Goal: Information Seeking & Learning: Learn about a topic

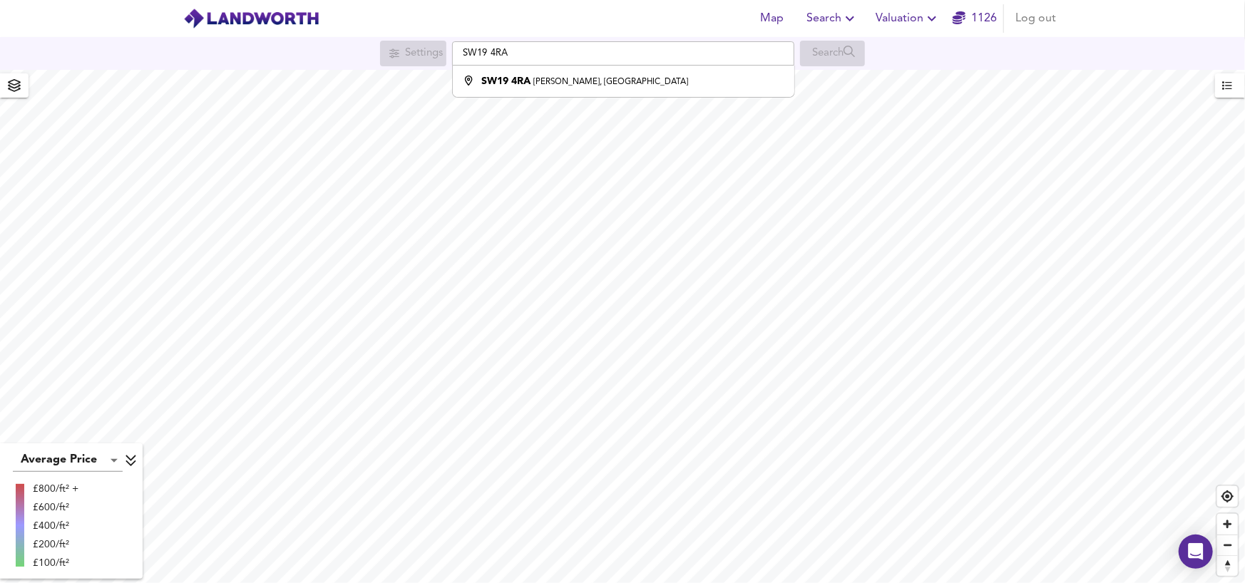
click at [468, 53] on input "SW19 4RA" at bounding box center [623, 53] width 342 height 24
click at [459, 51] on input "SW19 4RA" at bounding box center [623, 53] width 342 height 24
click at [602, 74] on div "[STREET_ADDRESS][PERSON_NAME]" at bounding box center [565, 81] width 168 height 14
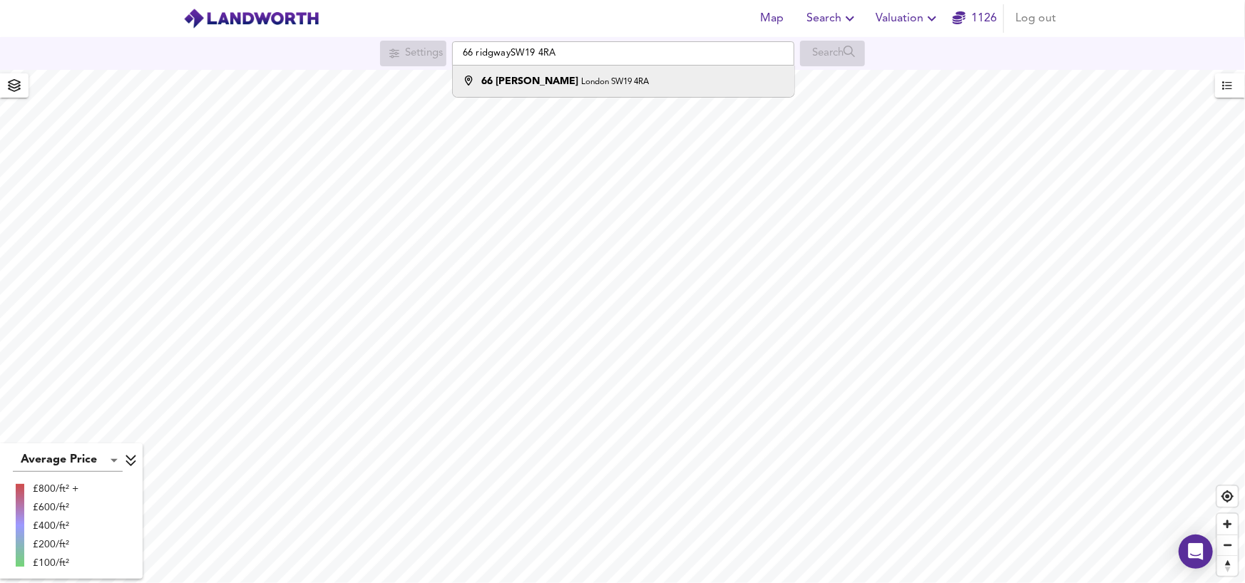
type input "[STREET_ADDRESS][PERSON_NAME]"
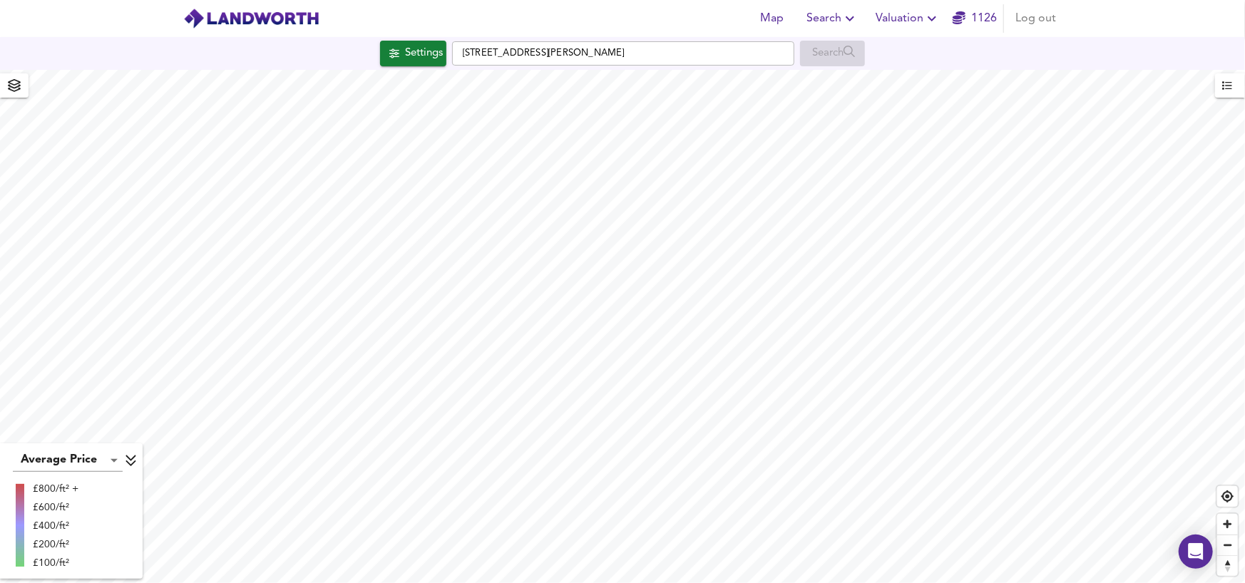
checkbox input "false"
checkbox input "true"
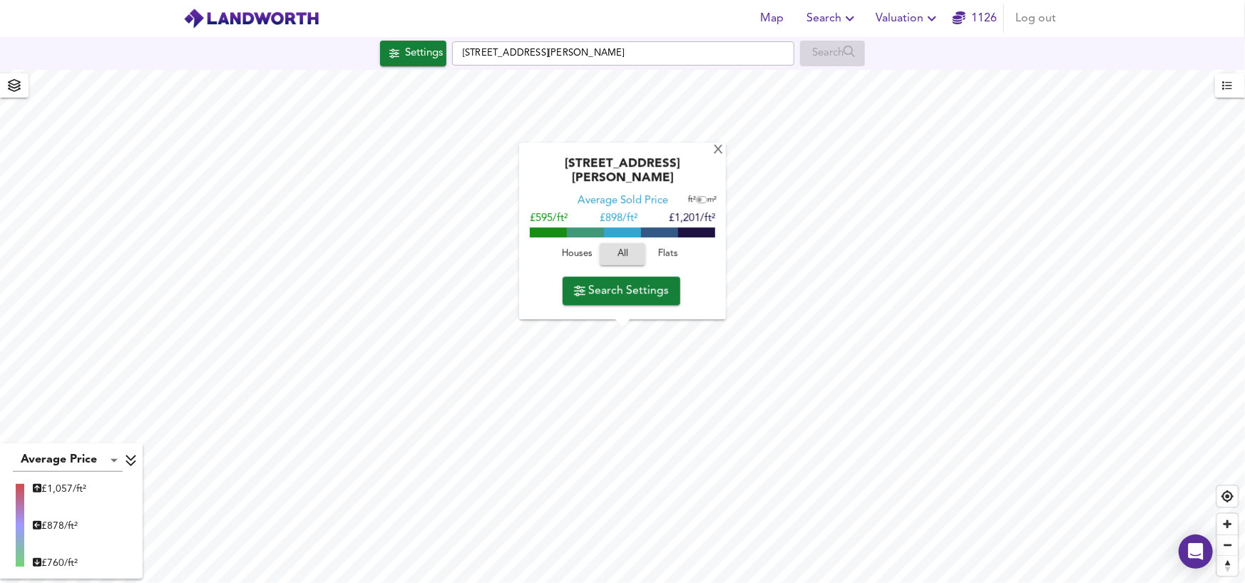
click at [565, 257] on span "Houses" at bounding box center [576, 255] width 38 height 16
click at [662, 250] on span "Flats" at bounding box center [668, 255] width 38 height 16
click at [577, 251] on span "Houses" at bounding box center [576, 255] width 38 height 16
